Goal: Information Seeking & Learning: Understand process/instructions

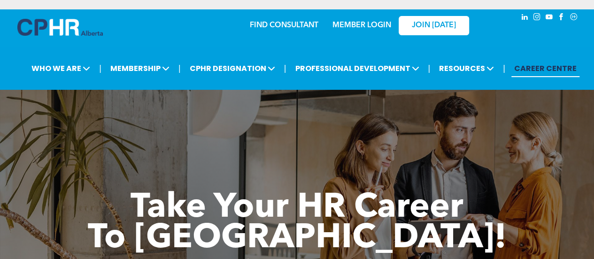
click at [368, 22] on link "MEMBER LOGIN" at bounding box center [362, 26] width 59 height 8
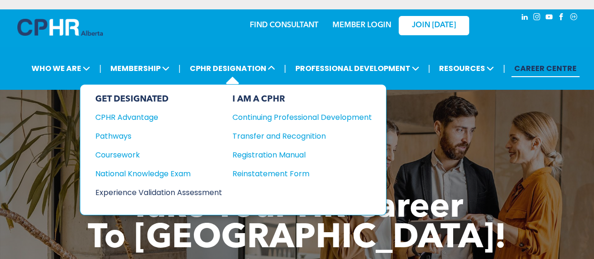
click at [182, 187] on div "Experience Validation Assessment" at bounding box center [152, 193] width 114 height 12
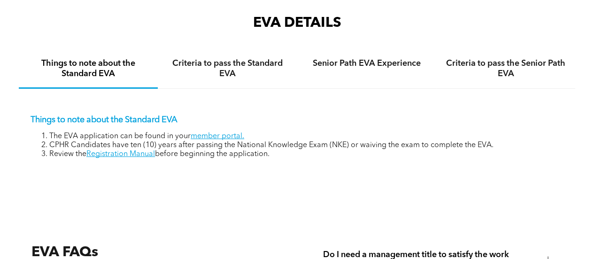
scroll to position [1353, 0]
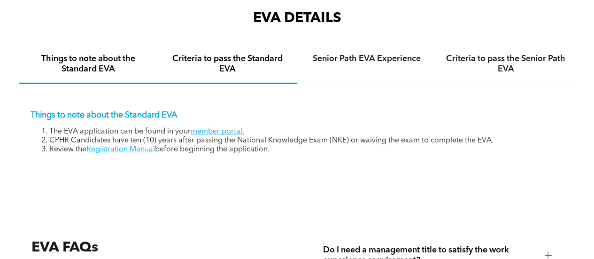
click at [227, 54] on h4 "Criteria to pass the Standard EVA" at bounding box center [227, 64] width 122 height 21
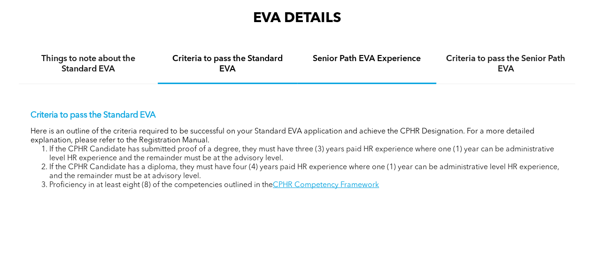
click at [349, 54] on h4 "Senior Path EVA Experience" at bounding box center [367, 59] width 122 height 10
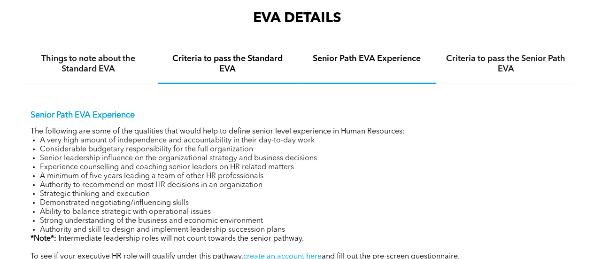
click at [192, 67] on div "Criteria to pass the Standard EVA" at bounding box center [227, 64] width 139 height 39
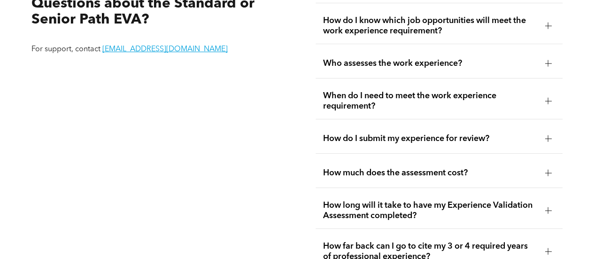
scroll to position [1659, 0]
click at [352, 58] on span "Who assesses the work experience?" at bounding box center [430, 63] width 215 height 10
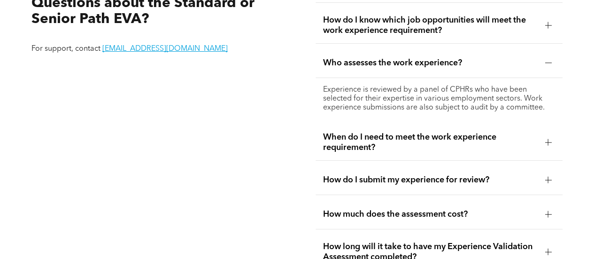
click at [352, 58] on span "Who assesses the work experience?" at bounding box center [430, 63] width 215 height 10
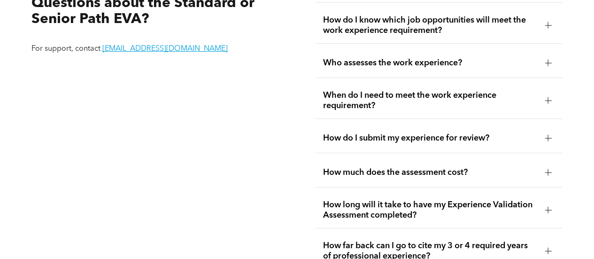
click at [347, 90] on span "When do I need to meet the work experience requirement?" at bounding box center [430, 100] width 215 height 21
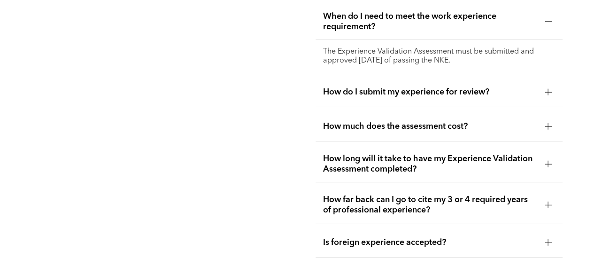
scroll to position [1742, 0]
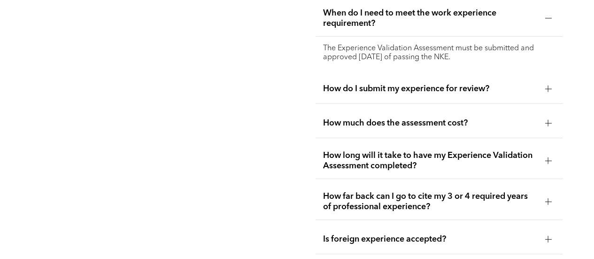
click at [350, 109] on div "How much does the assessment cost?" at bounding box center [440, 124] width 248 height 30
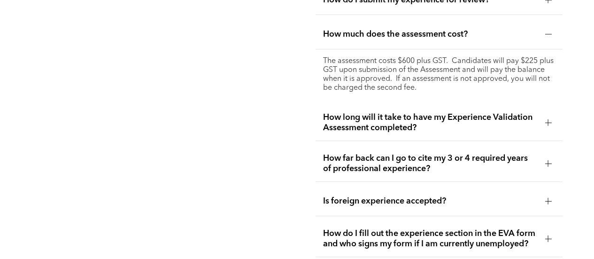
scroll to position [1798, 0]
click at [352, 112] on span "How long will it take to have my Experience Validation Assessment completed?" at bounding box center [430, 122] width 215 height 21
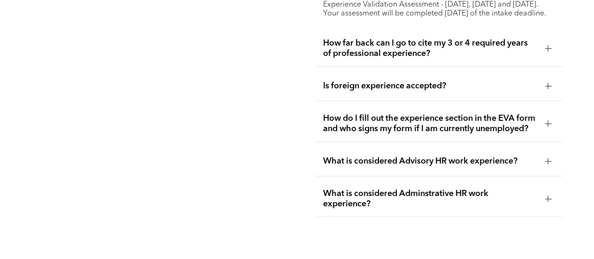
scroll to position [1905, 0]
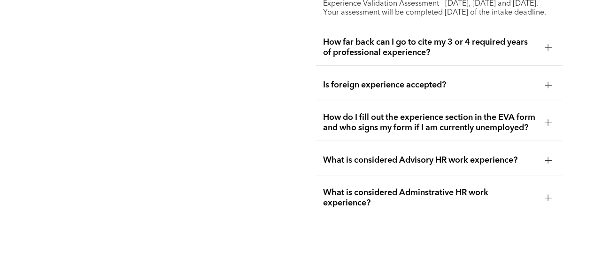
click at [340, 37] on span "How far back can I go to cite my 3 or 4 required years of professional experien…" at bounding box center [430, 47] width 215 height 21
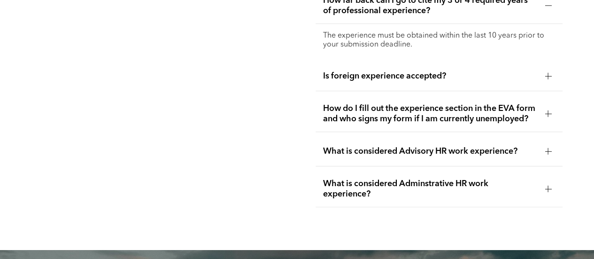
click at [347, 103] on span "How do I fill out the experience section in the EVA form and who signs my form …" at bounding box center [430, 113] width 215 height 21
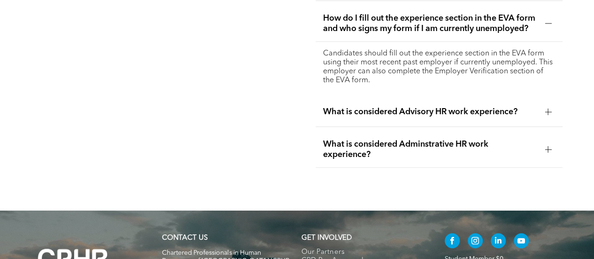
scroll to position [1965, 0]
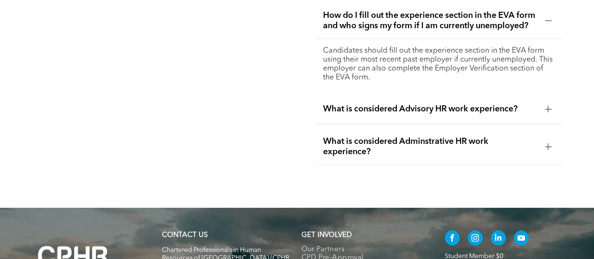
click at [350, 107] on span "What is considered Advisory HR work experience?" at bounding box center [430, 109] width 215 height 10
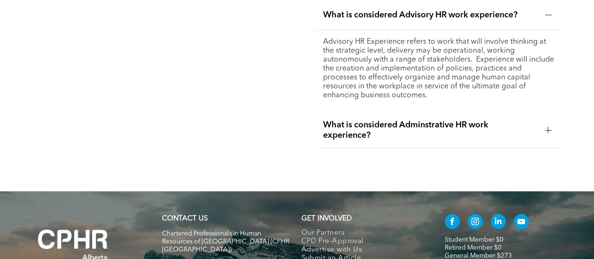
scroll to position [2013, 0]
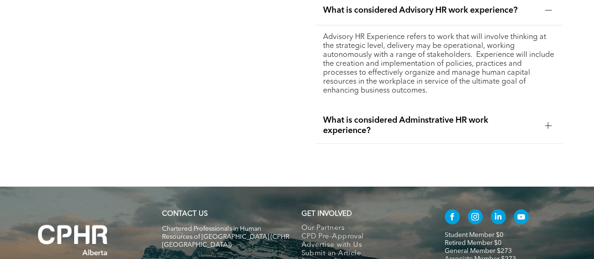
click at [350, 129] on span "What is considered Adminstrative HR work experience?" at bounding box center [430, 125] width 215 height 21
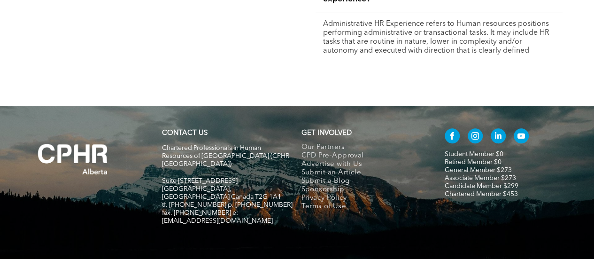
scroll to position [2089, 0]
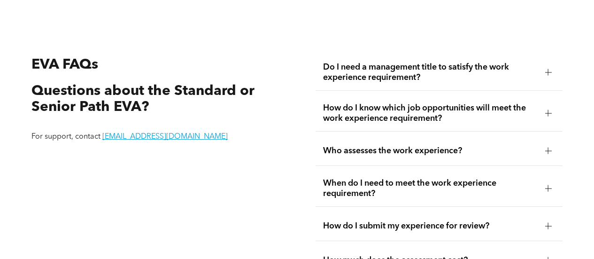
scroll to position [1536, 0]
